Goal: Communication & Community: Share content

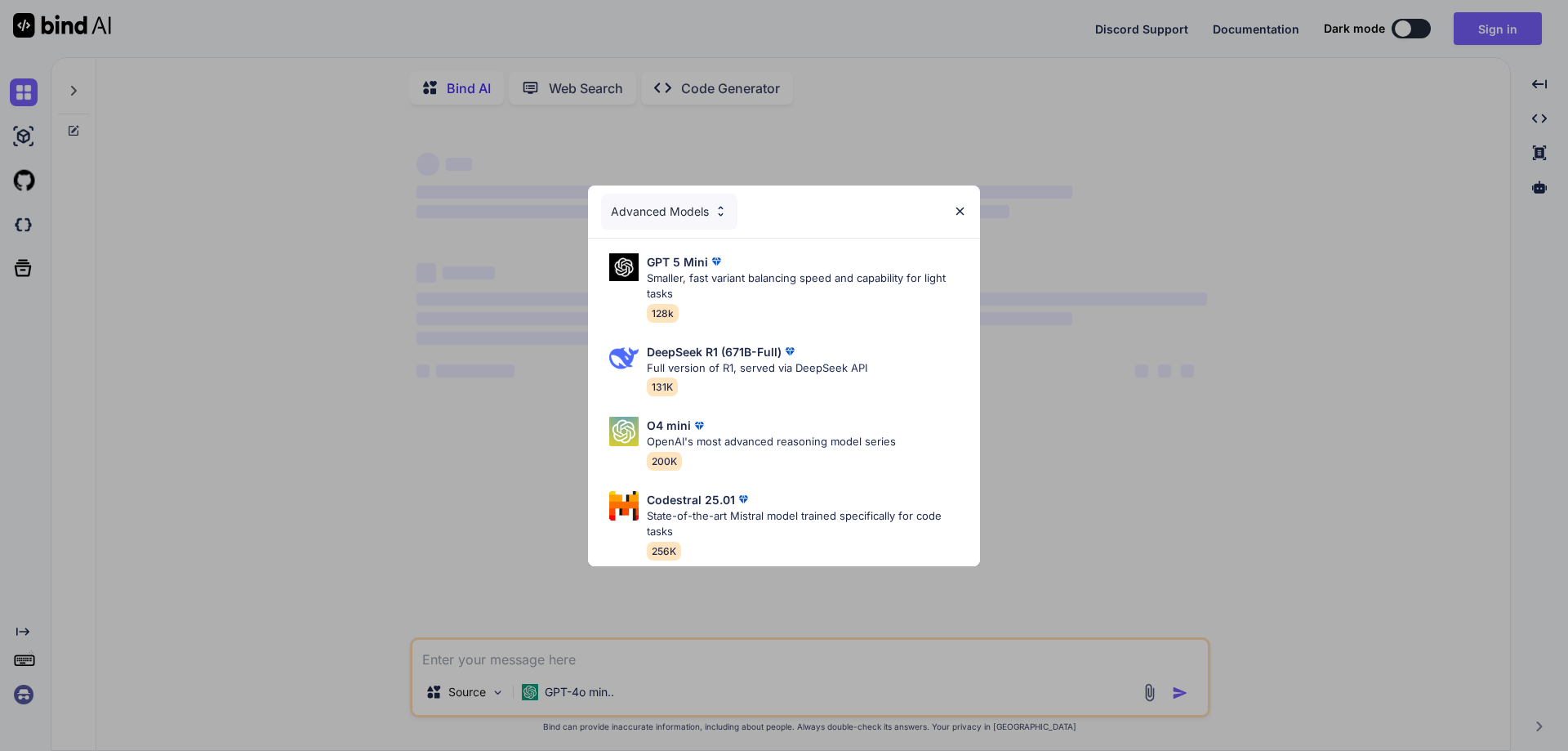
click at [963, 204] on img at bounding box center [960, 211] width 14 height 14
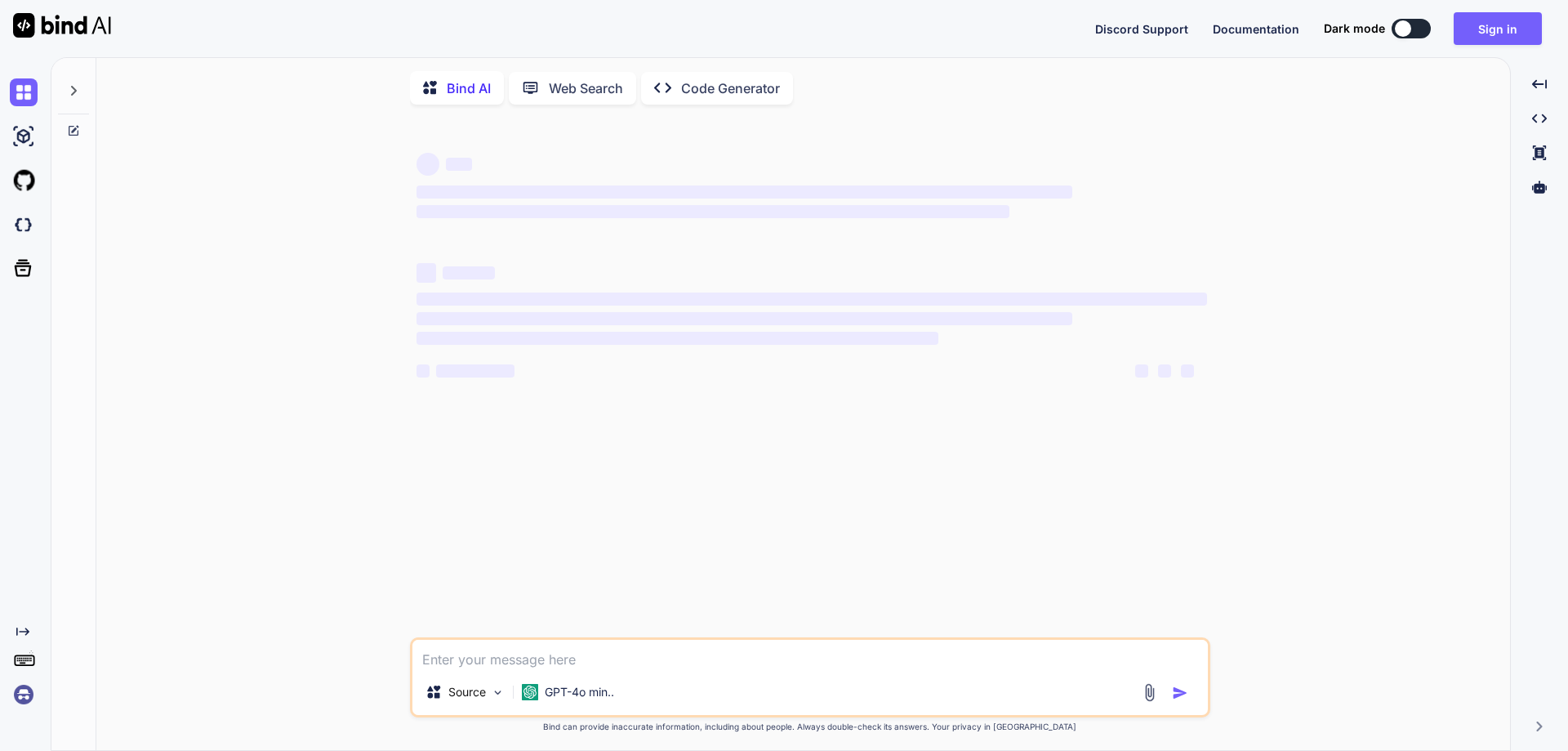
click at [496, 658] on textarea at bounding box center [810, 654] width 796 height 29
click at [1416, 32] on button at bounding box center [1411, 28] width 39 height 20
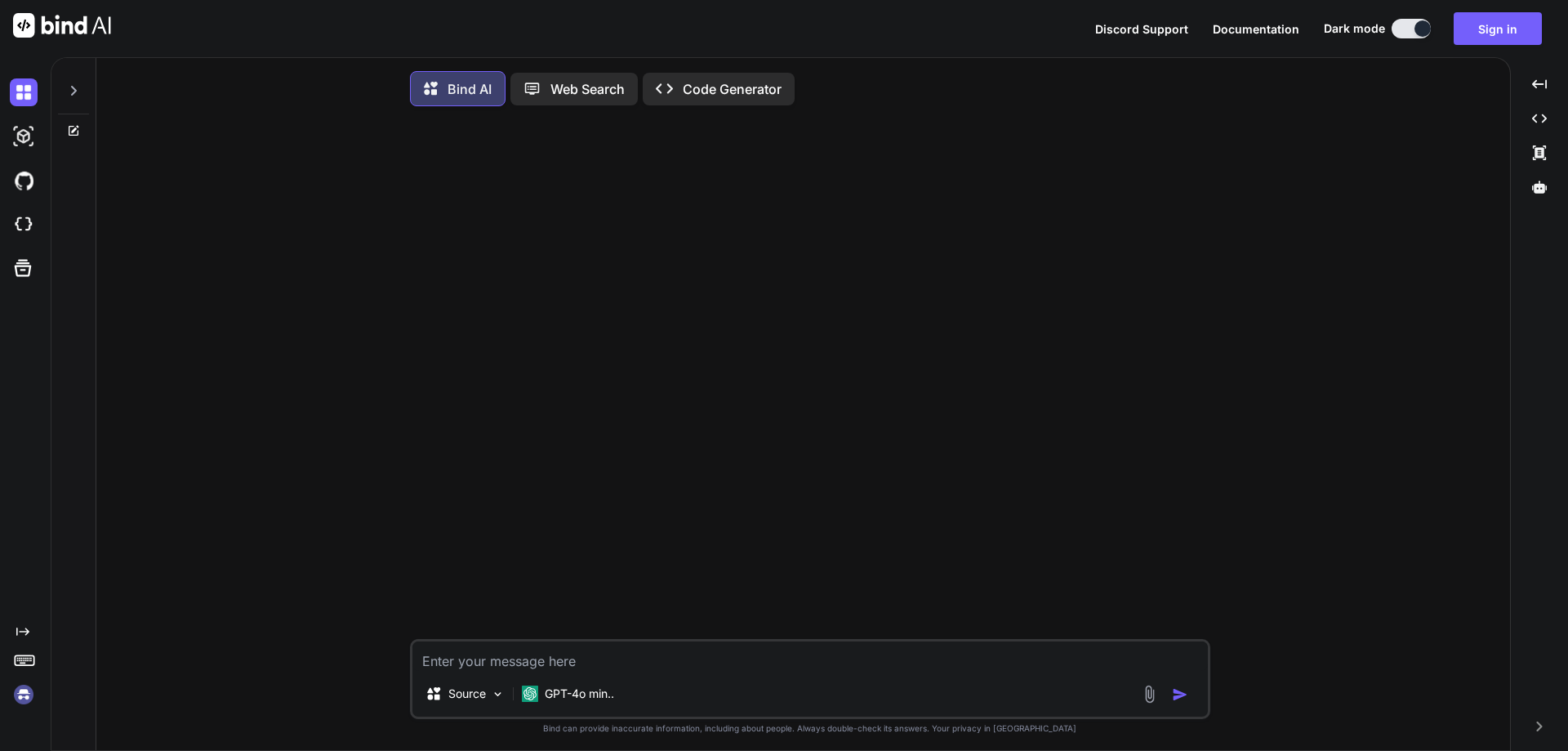
click at [512, 661] on textarea at bounding box center [810, 656] width 796 height 29
paste textarea "Hello Team, I had taken leaves on [DATE], [DATE] and [DATE]. So I was absent on…"
type textarea "Hello Team, I had taken leaves on [DATE], [DATE] and [DATE]. So I was absent on…"
paste textarea "Hello Team, I had taken leaves on [DATE], [DATE] and [DATE]. So I was absent on…"
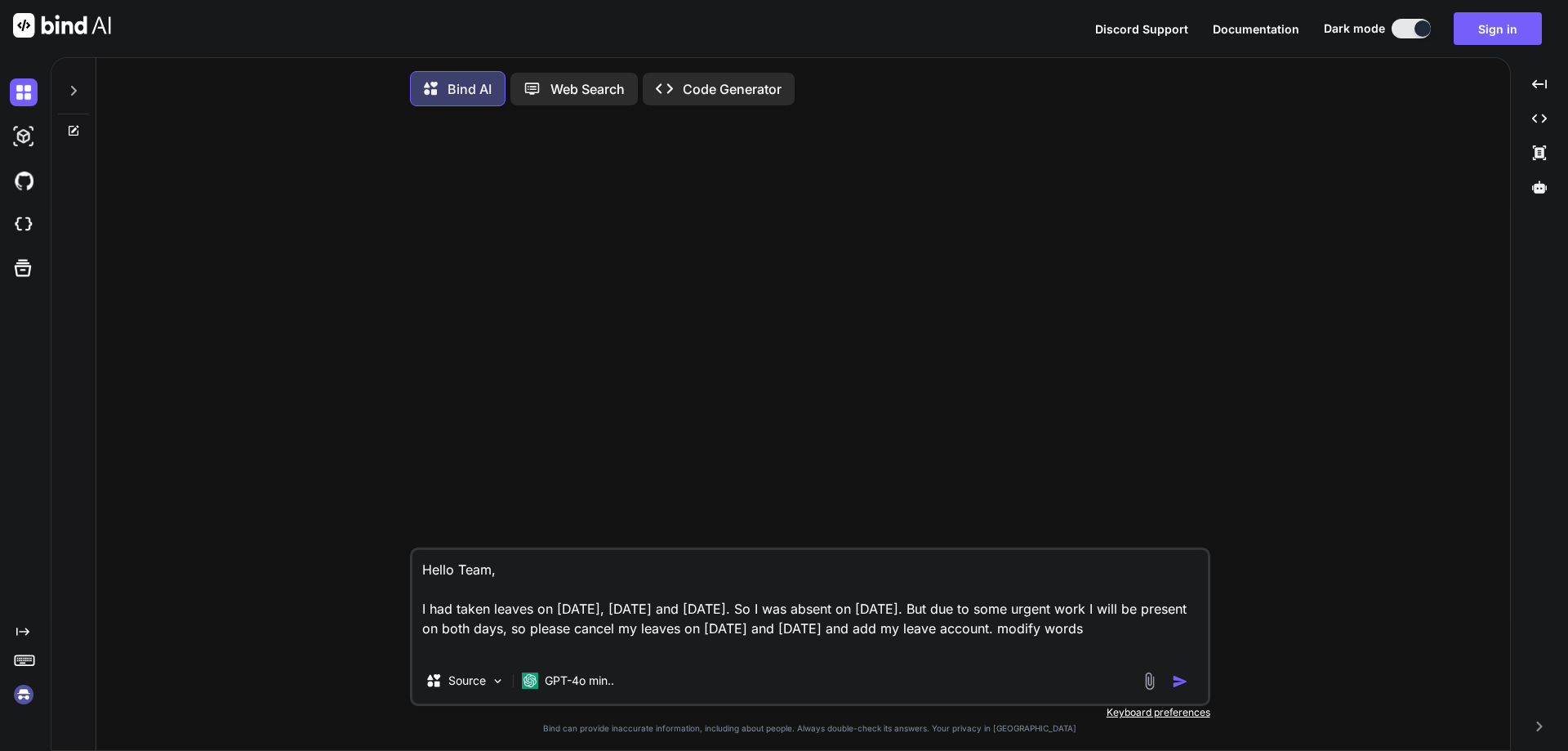
type textarea "Hello Team, I had taken leaves on [DATE], [DATE] and [DATE]. So I was absent on…"
click at [1183, 687] on img "button" at bounding box center [1180, 681] width 17 height 17
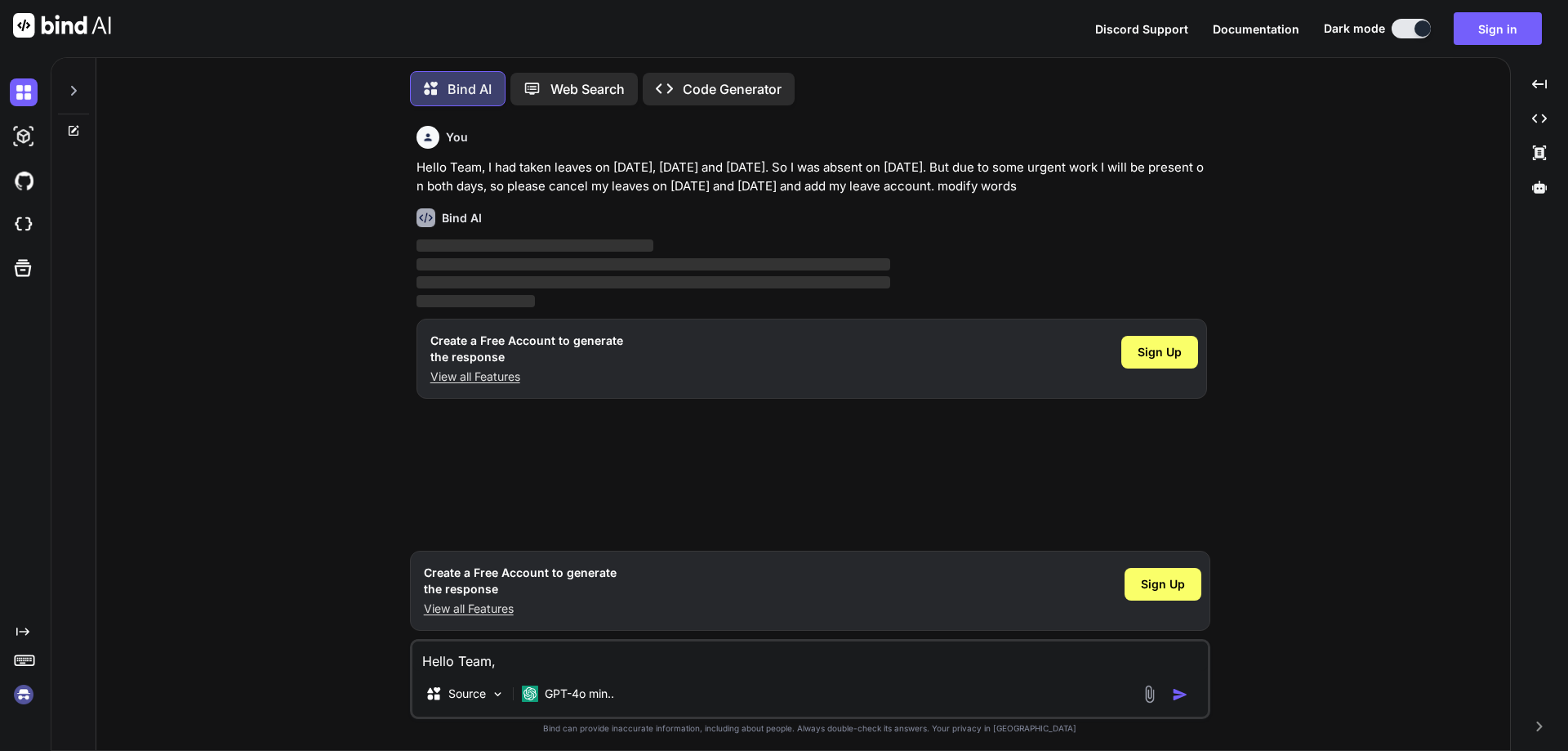
scroll to position [8, 0]
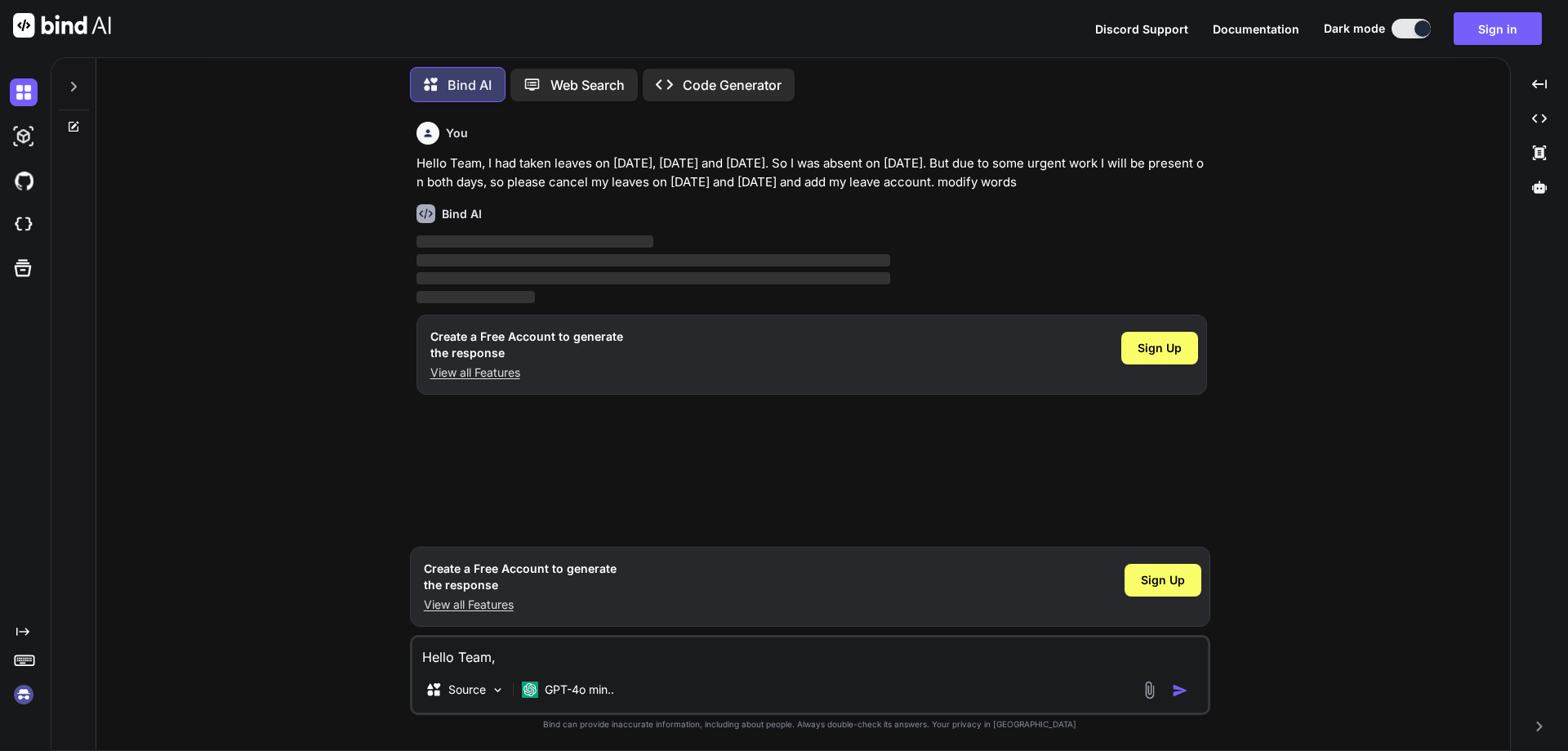
drag, startPoint x: 443, startPoint y: 205, endPoint x: 411, endPoint y: 167, distance: 49.7
click at [411, 167] on div "You Hello Team, I had taken leaves on [DATE], [DATE] and [DATE]. So I was absen…" at bounding box center [809, 432] width 801 height 635
copy p "Hello Team, I had taken leaves on [DATE], [DATE] and [DATE]. So I was absent on…"
